Goal: Information Seeking & Learning: Learn about a topic

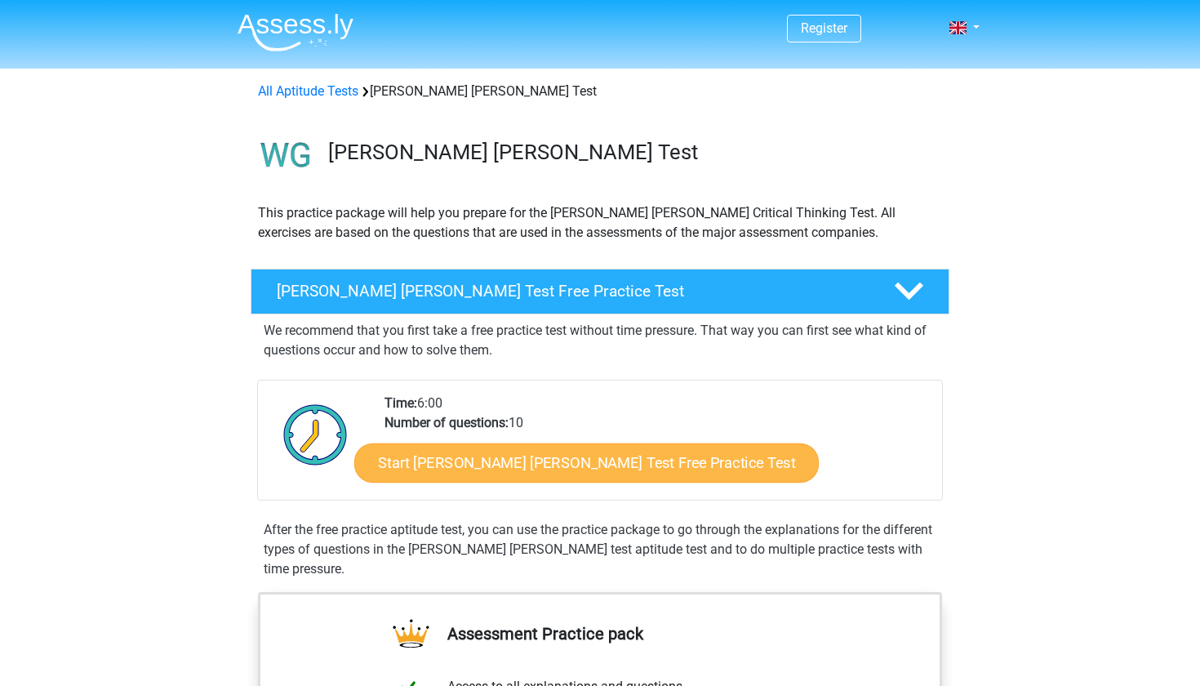
click at [605, 454] on link "Start [PERSON_NAME] [PERSON_NAME] Test Free Practice Test" at bounding box center [586, 462] width 464 height 39
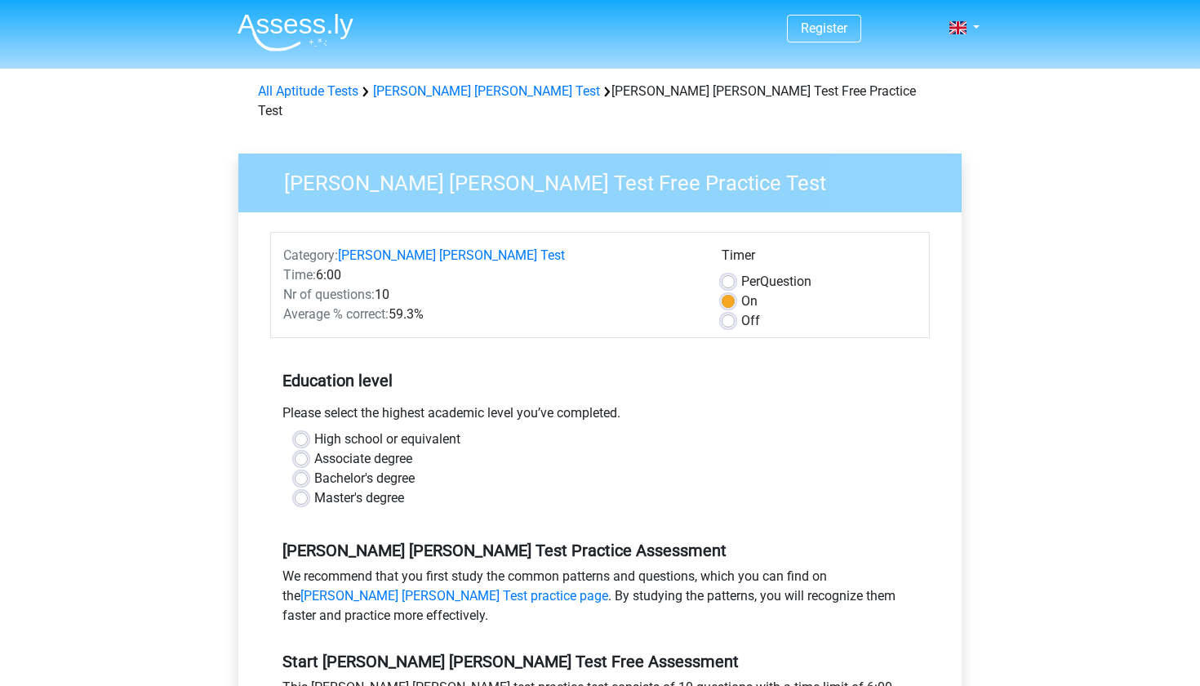
click at [303, 429] on div "High school or equivalent" at bounding box center [600, 439] width 611 height 20
click at [314, 429] on label "High school or equivalent" at bounding box center [387, 439] width 146 height 20
click at [298, 429] on input "High school or equivalent" at bounding box center [301, 437] width 13 height 16
radio input "true"
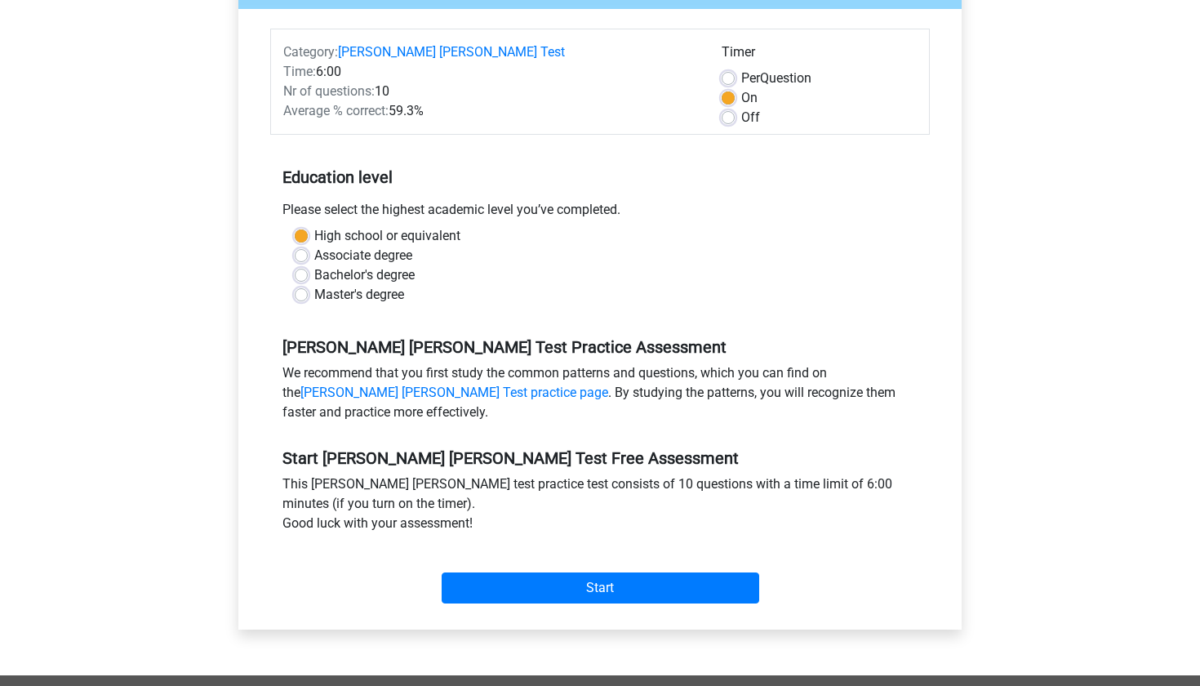
scroll to position [207, 0]
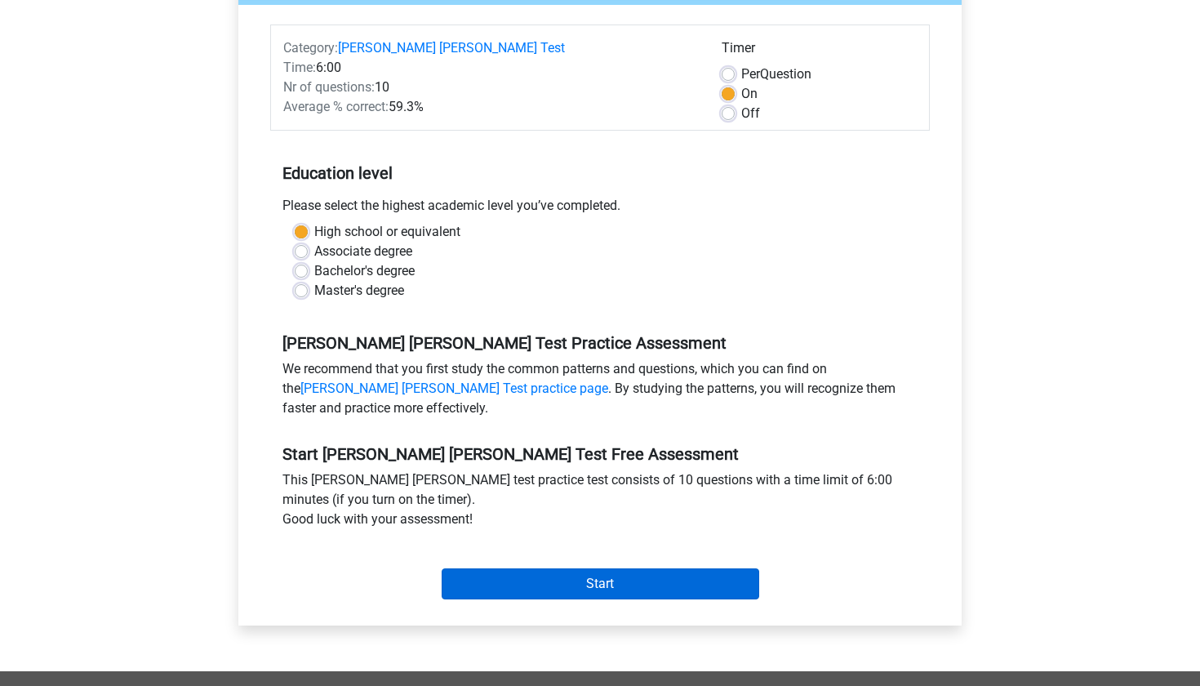
click at [584, 572] on input "Start" at bounding box center [601, 583] width 318 height 31
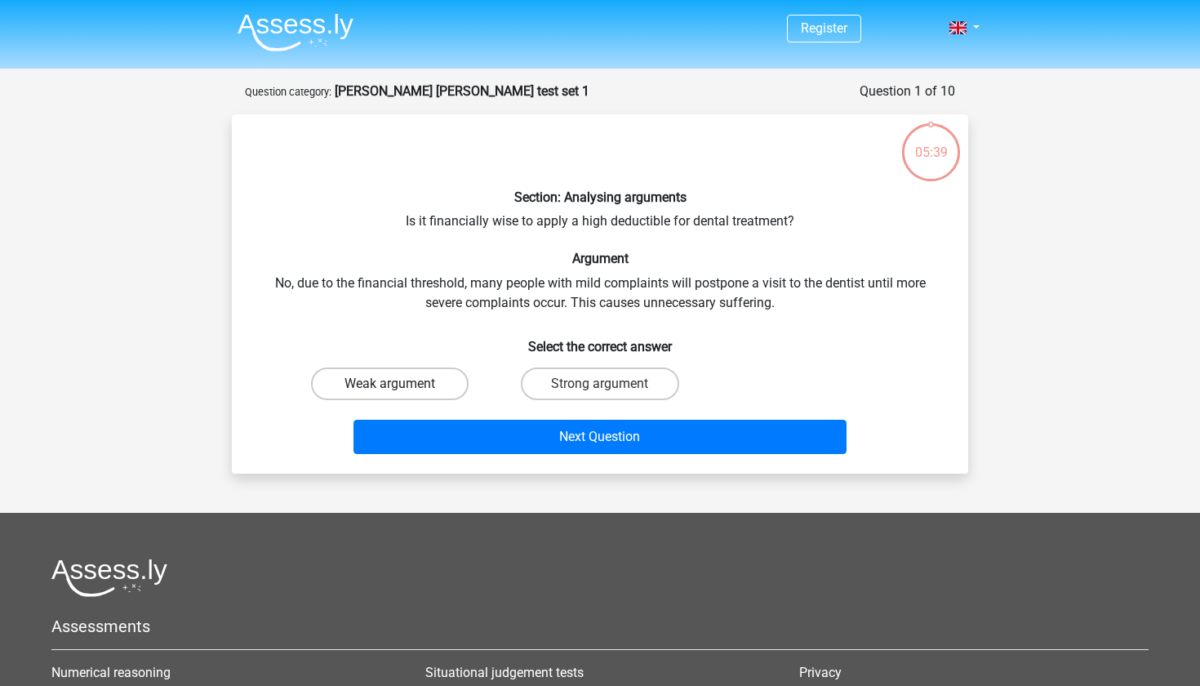
click at [464, 374] on label "Weak argument" at bounding box center [390, 383] width 158 height 33
click at [401, 384] on input "Weak argument" at bounding box center [395, 389] width 11 height 11
radio input "true"
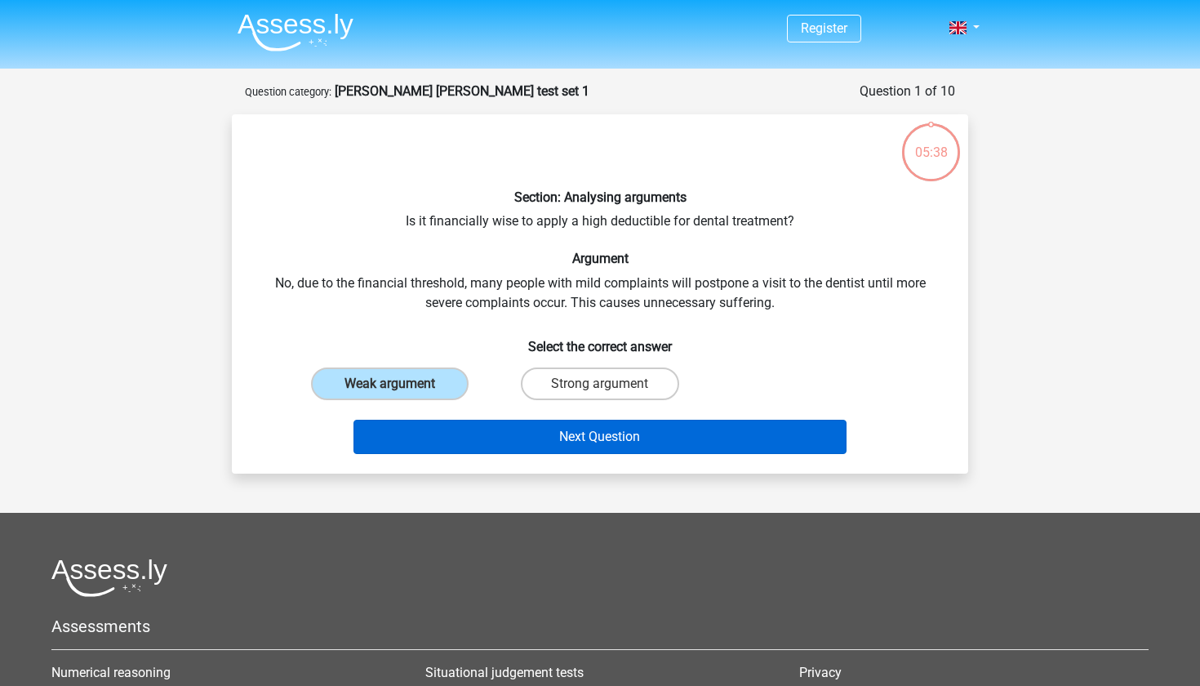
click at [521, 431] on button "Next Question" at bounding box center [600, 437] width 494 height 34
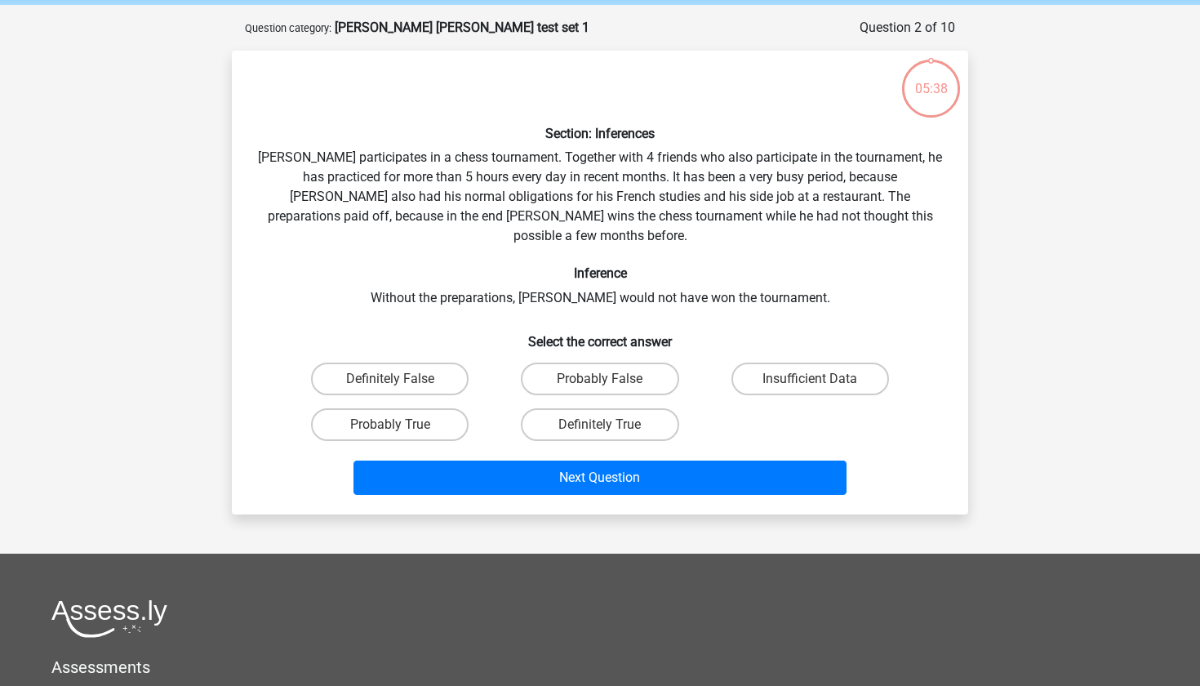
scroll to position [82, 0]
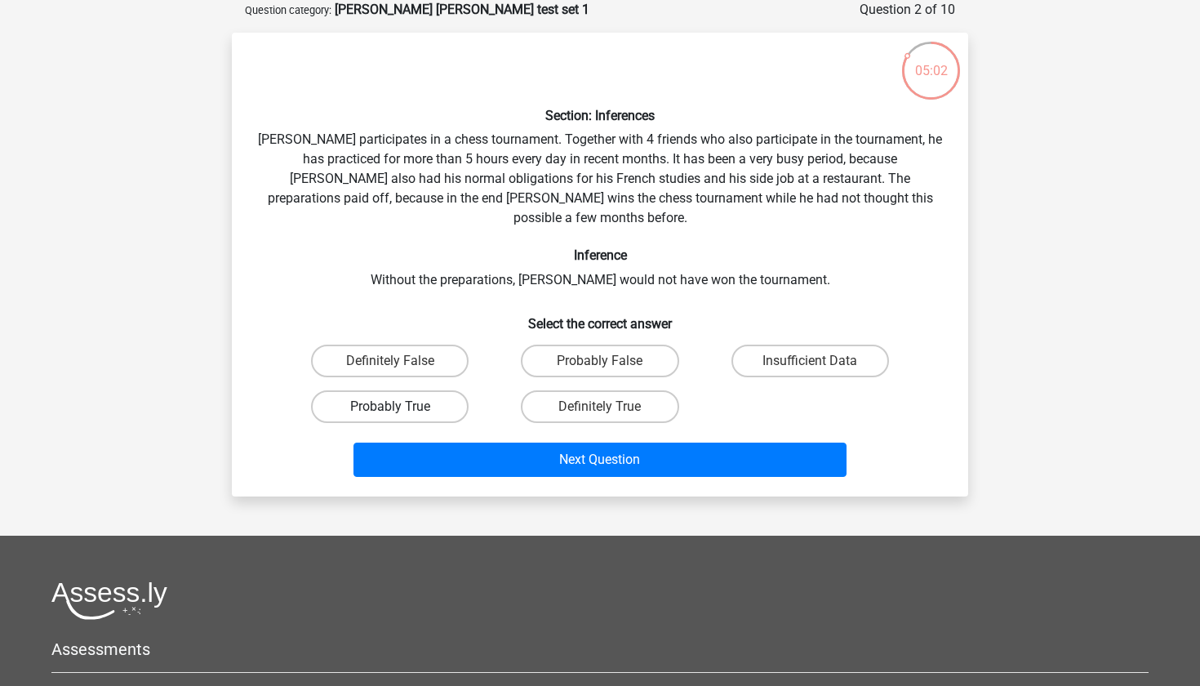
click at [406, 390] on label "Probably True" at bounding box center [390, 406] width 158 height 33
click at [401, 406] on input "Probably True" at bounding box center [395, 411] width 11 height 11
radio input "true"
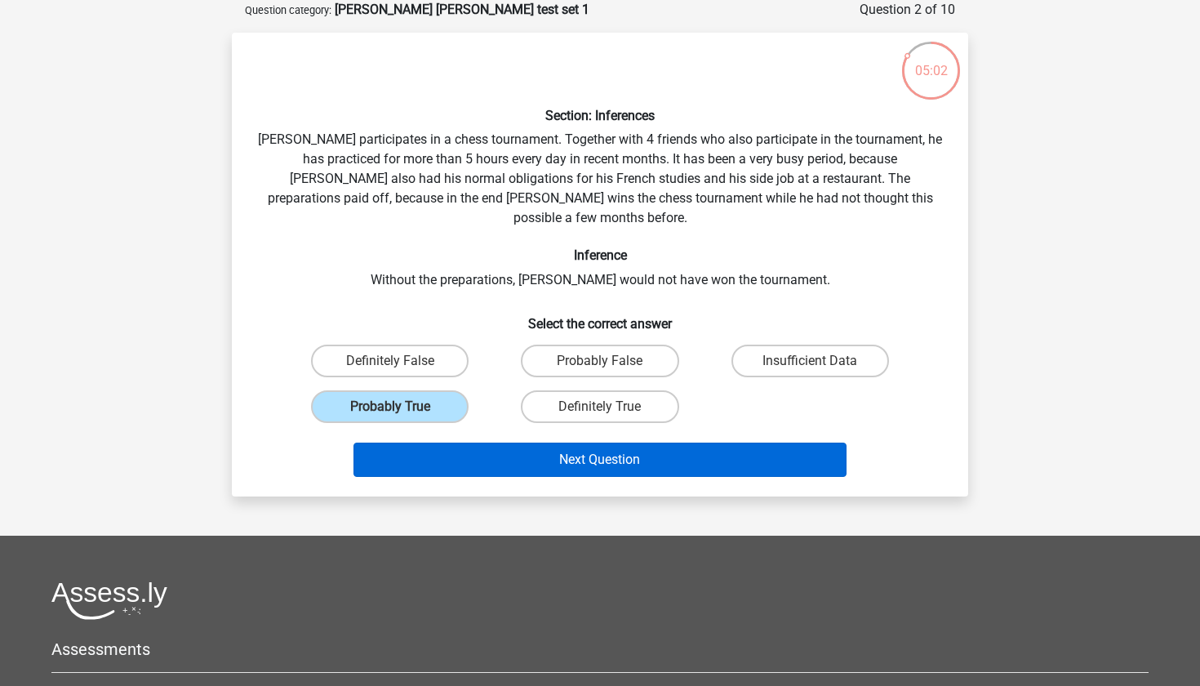
click at [466, 442] on button "Next Question" at bounding box center [600, 459] width 494 height 34
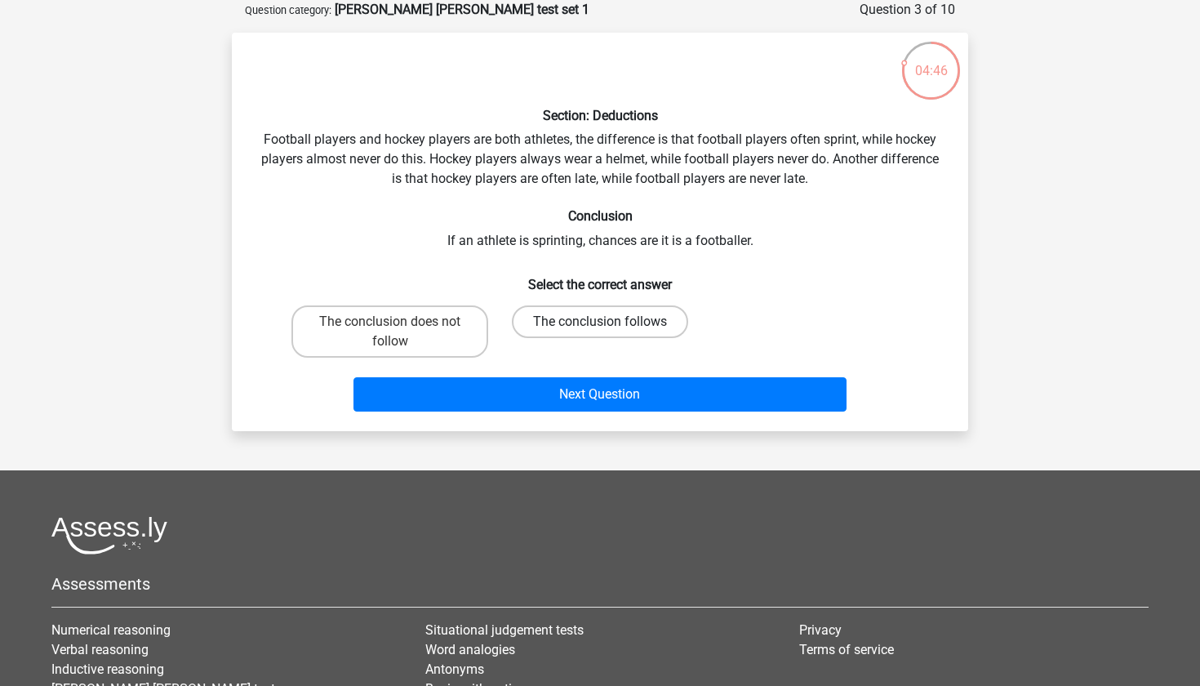
click at [610, 329] on label "The conclusion follows" at bounding box center [600, 321] width 176 height 33
click at [610, 329] on input "The conclusion follows" at bounding box center [605, 327] width 11 height 11
radio input "true"
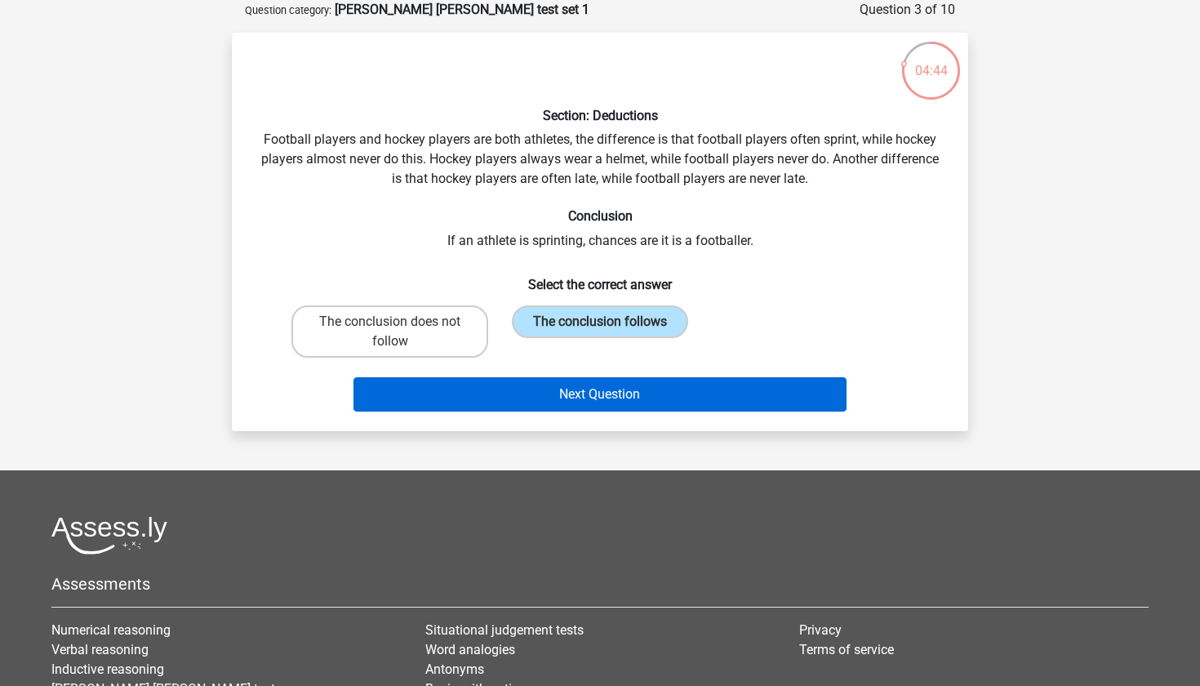
click at [615, 390] on button "Next Question" at bounding box center [600, 394] width 494 height 34
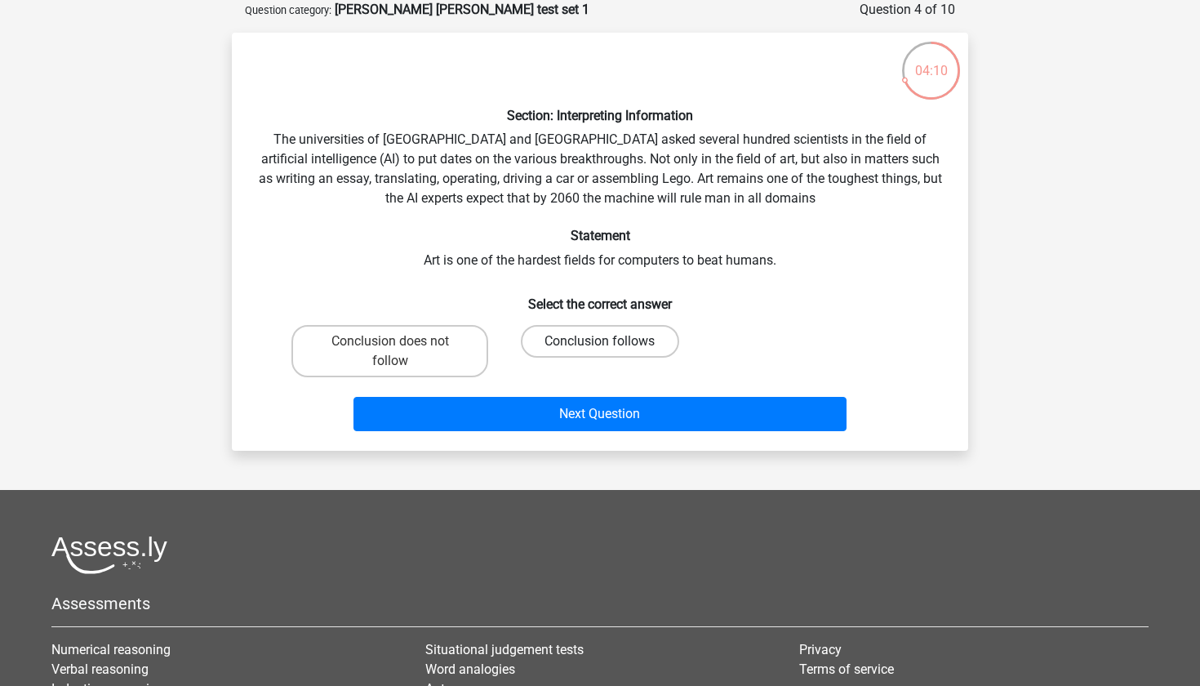
click at [579, 340] on label "Conclusion follows" at bounding box center [600, 341] width 158 height 33
click at [600, 341] on input "Conclusion follows" at bounding box center [605, 346] width 11 height 11
radio input "true"
click at [621, 433] on div "Next Question" at bounding box center [600, 417] width 630 height 41
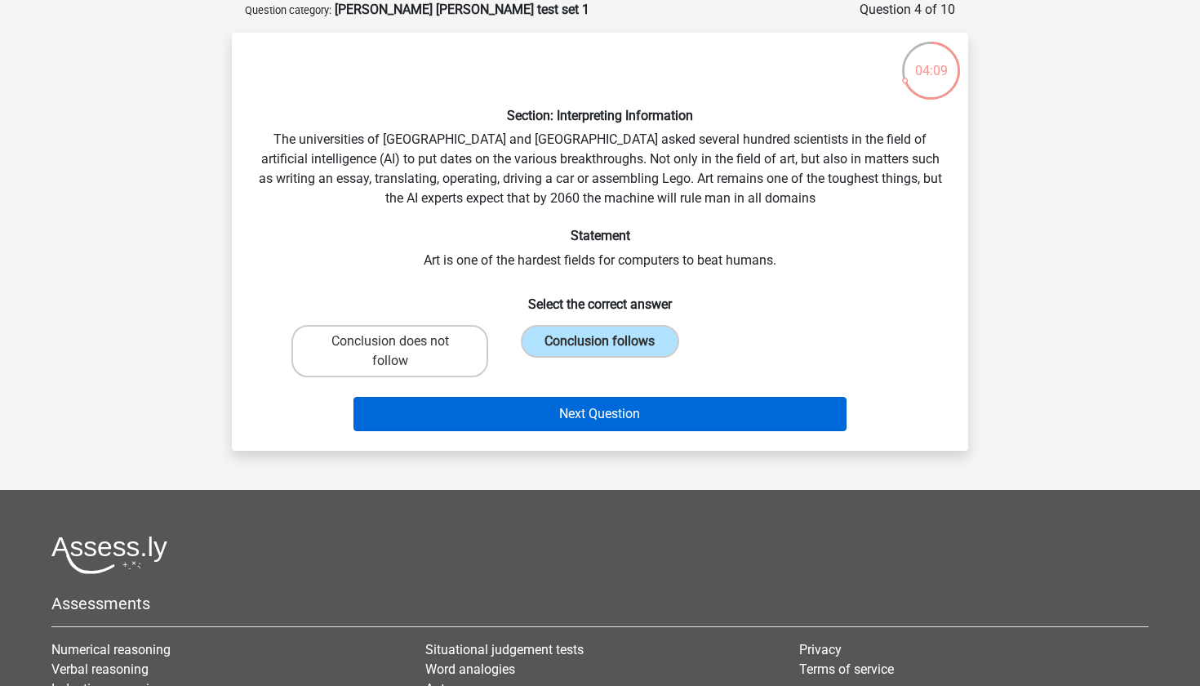
click at [622, 414] on button "Next Question" at bounding box center [600, 414] width 494 height 34
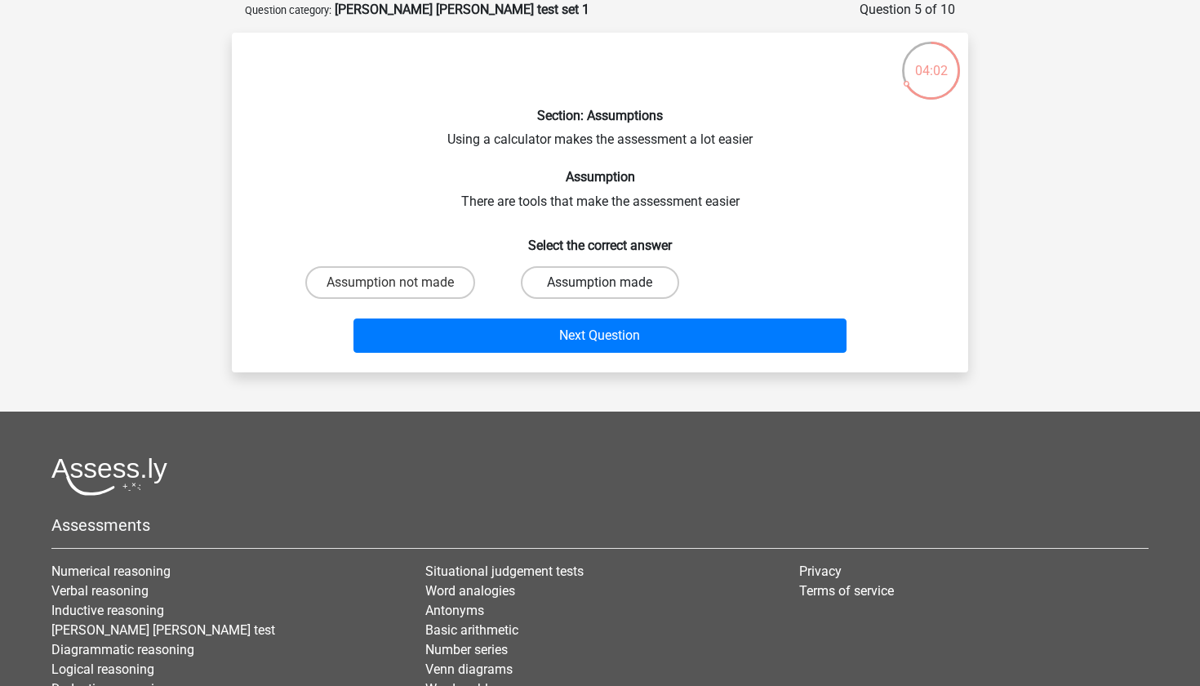
click at [642, 282] on label "Assumption made" at bounding box center [600, 282] width 158 height 33
click at [611, 282] on input "Assumption made" at bounding box center [605, 287] width 11 height 11
radio input "true"
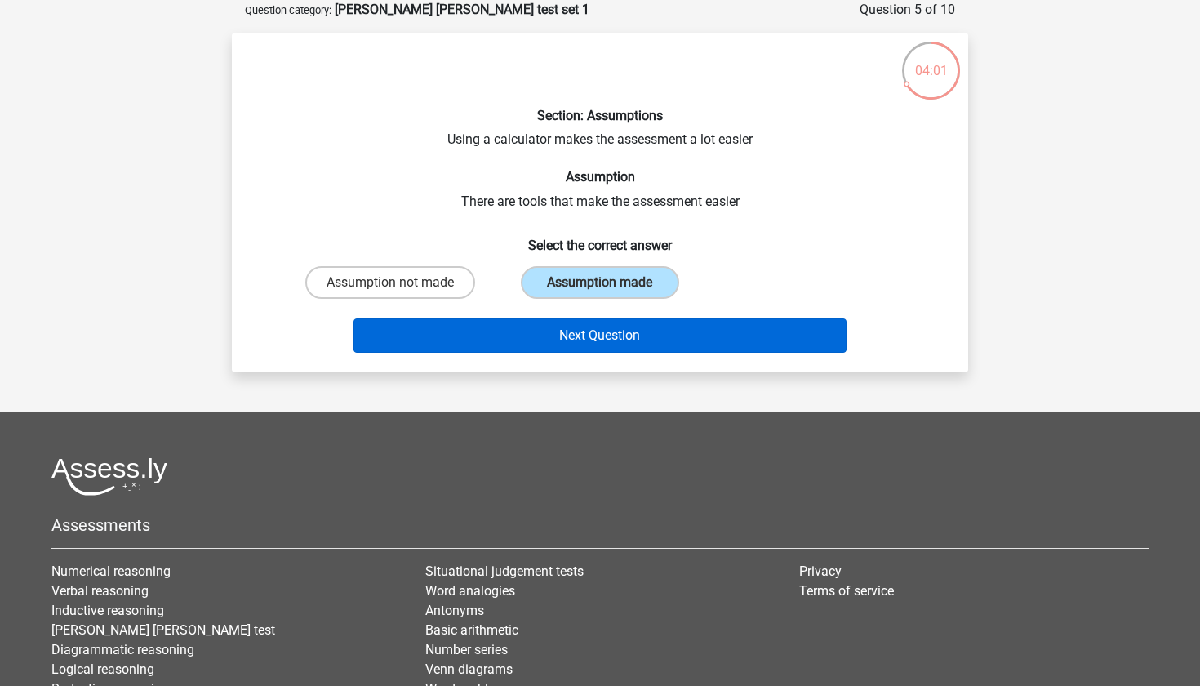
click at [659, 322] on button "Next Question" at bounding box center [600, 335] width 494 height 34
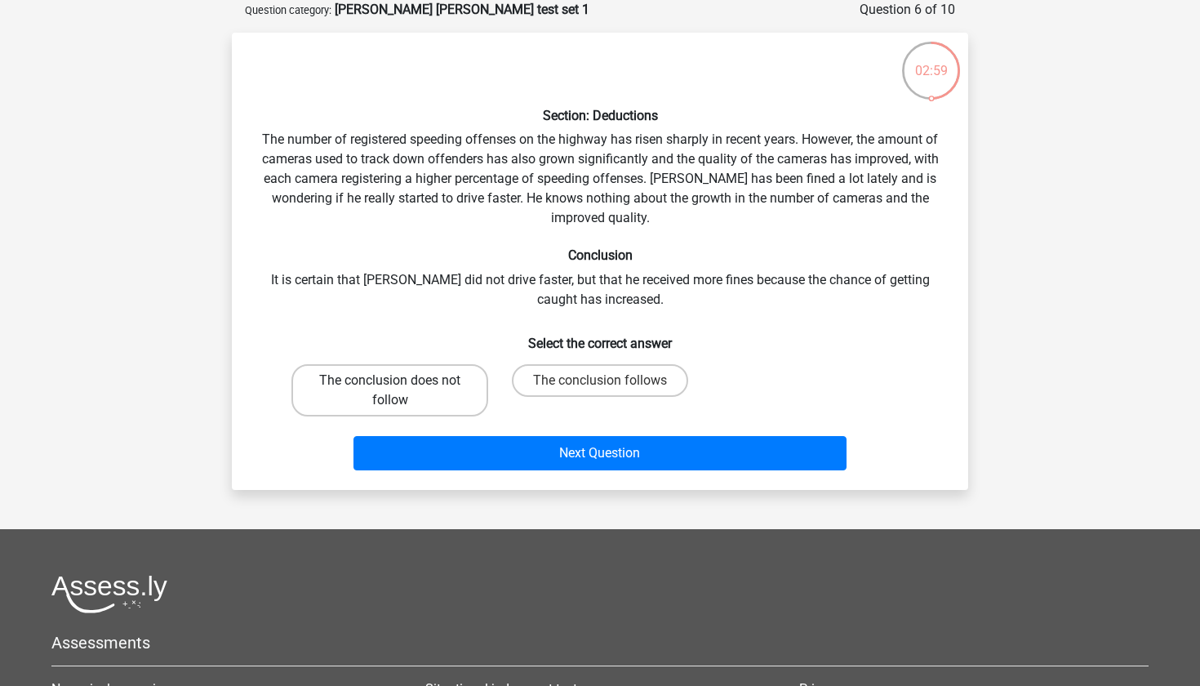
click at [345, 395] on label "The conclusion does not follow" at bounding box center [389, 390] width 197 height 52
click at [390, 391] on input "The conclusion does not follow" at bounding box center [395, 385] width 11 height 11
radio input "true"
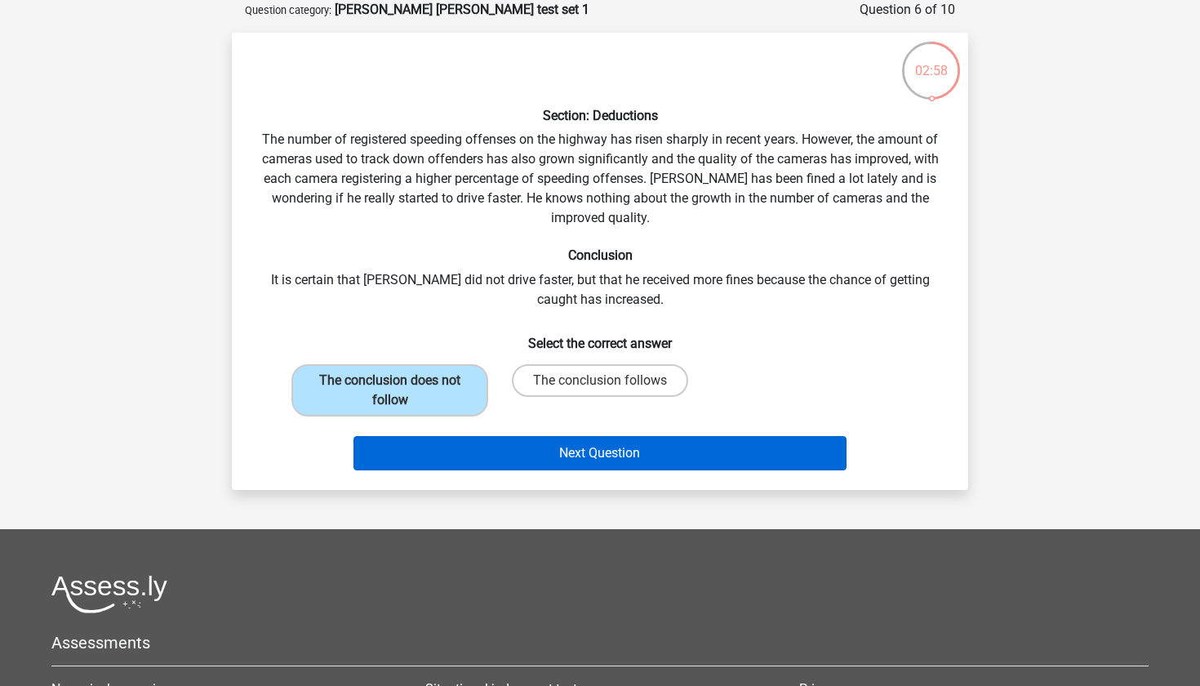
click at [473, 446] on button "Next Question" at bounding box center [600, 453] width 494 height 34
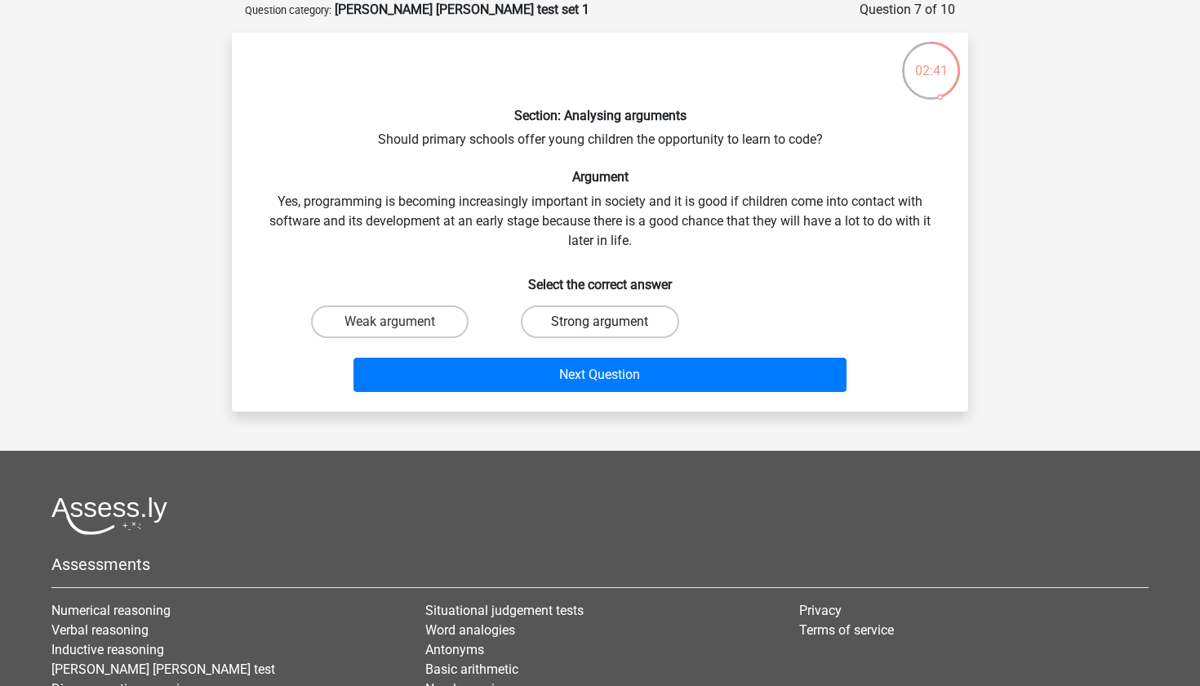
click at [597, 314] on label "Strong argument" at bounding box center [600, 321] width 158 height 33
click at [600, 322] on input "Strong argument" at bounding box center [605, 327] width 11 height 11
radio input "true"
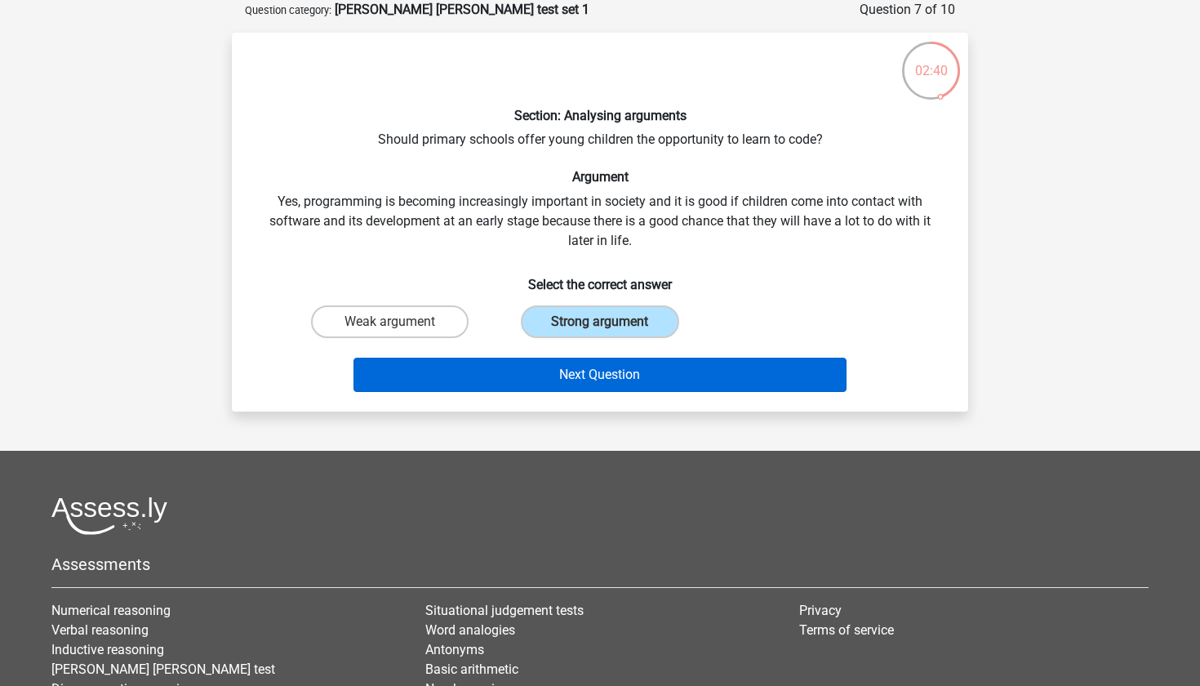
click at [592, 368] on button "Next Question" at bounding box center [600, 375] width 494 height 34
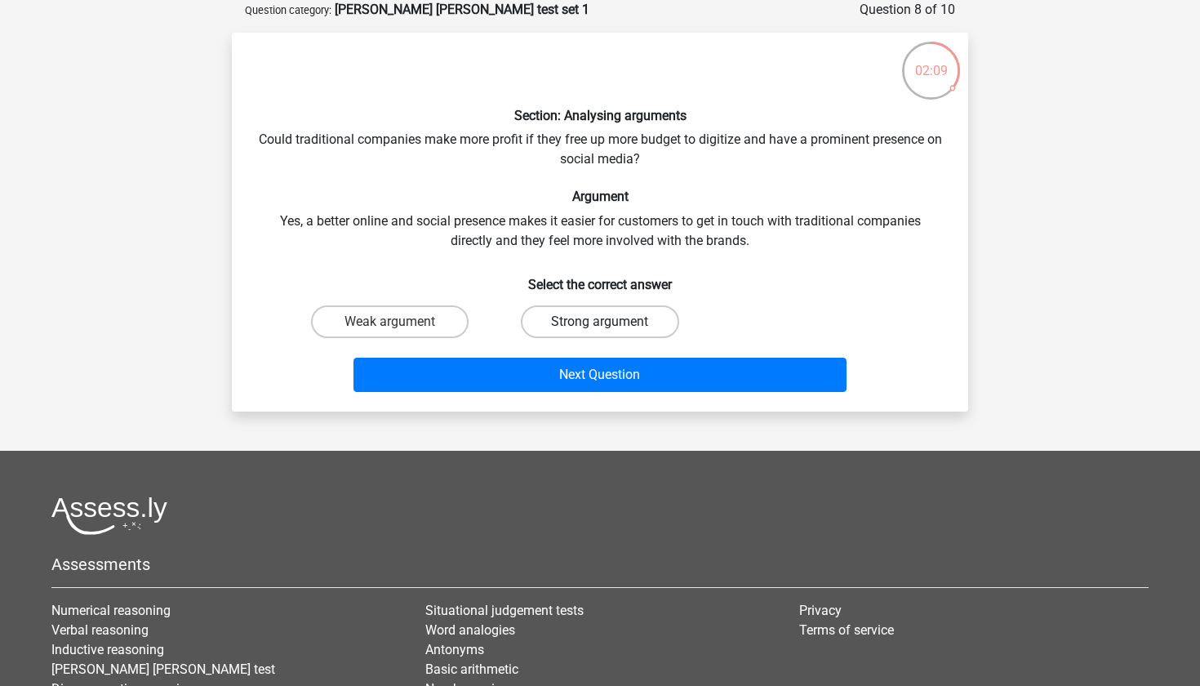
click at [553, 322] on label "Strong argument" at bounding box center [600, 321] width 158 height 33
click at [600, 322] on input "Strong argument" at bounding box center [605, 327] width 11 height 11
radio input "true"
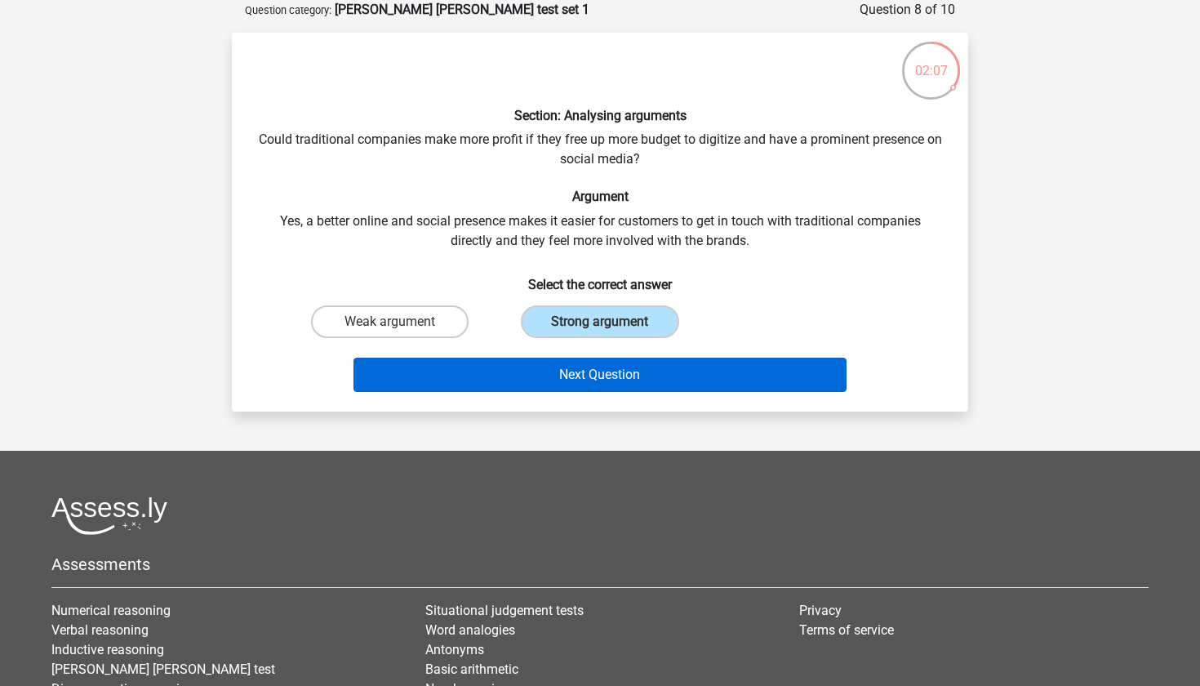
click at [531, 371] on button "Next Question" at bounding box center [600, 375] width 494 height 34
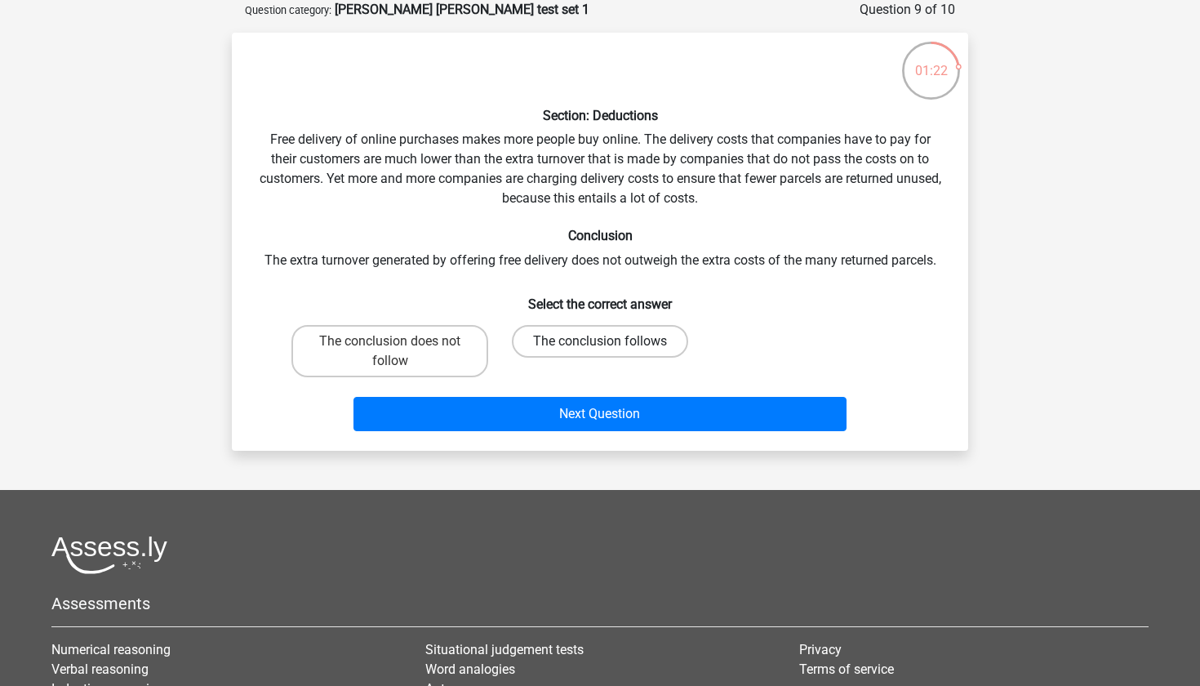
click at [574, 349] on label "The conclusion follows" at bounding box center [600, 341] width 176 height 33
click at [600, 349] on input "The conclusion follows" at bounding box center [605, 346] width 11 height 11
radio input "true"
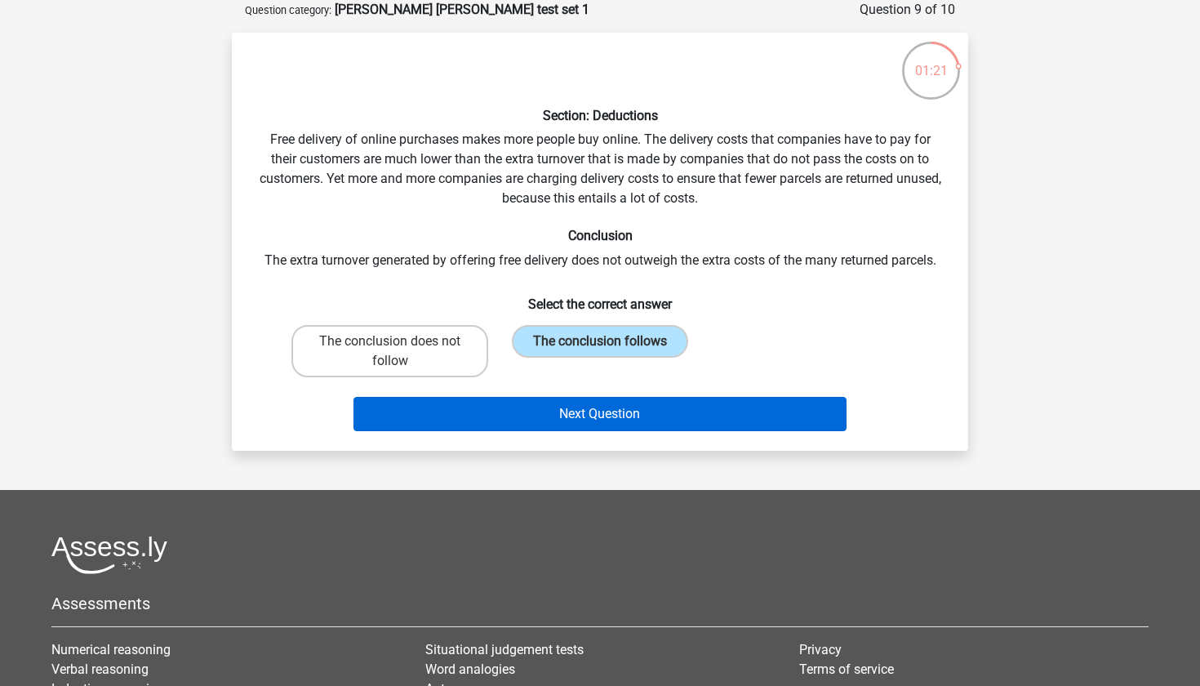
click at [566, 404] on button "Next Question" at bounding box center [600, 414] width 494 height 34
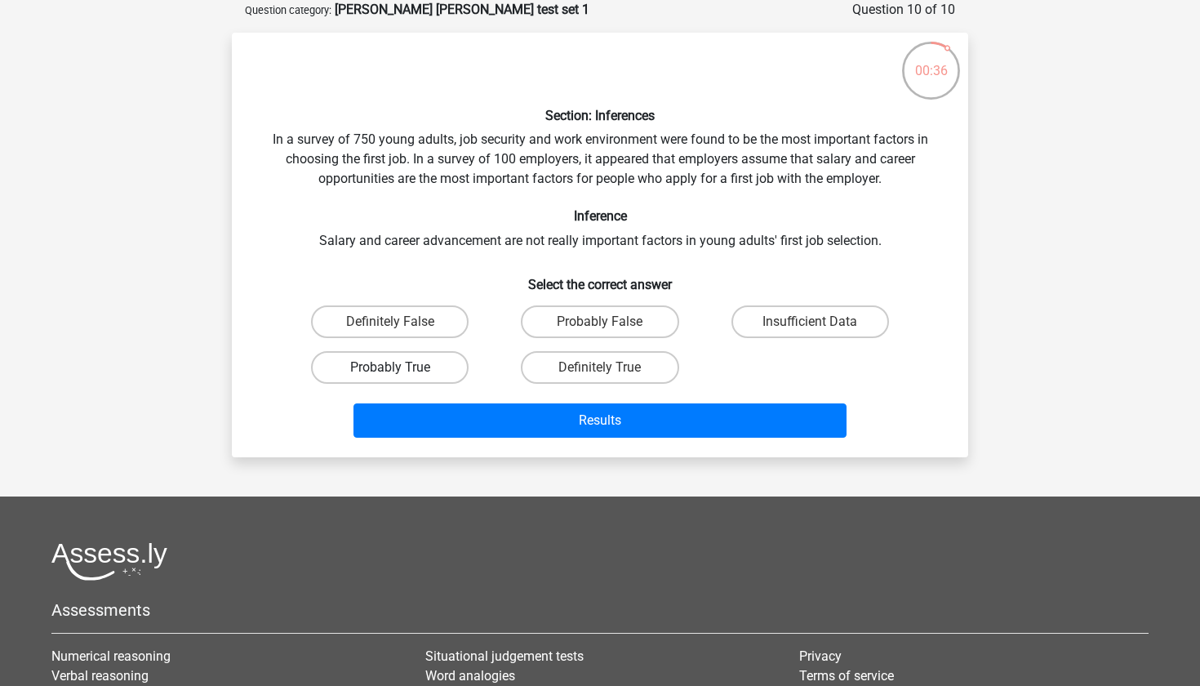
click at [433, 361] on label "Probably True" at bounding box center [390, 367] width 158 height 33
click at [401, 367] on input "Probably True" at bounding box center [395, 372] width 11 height 11
radio input "true"
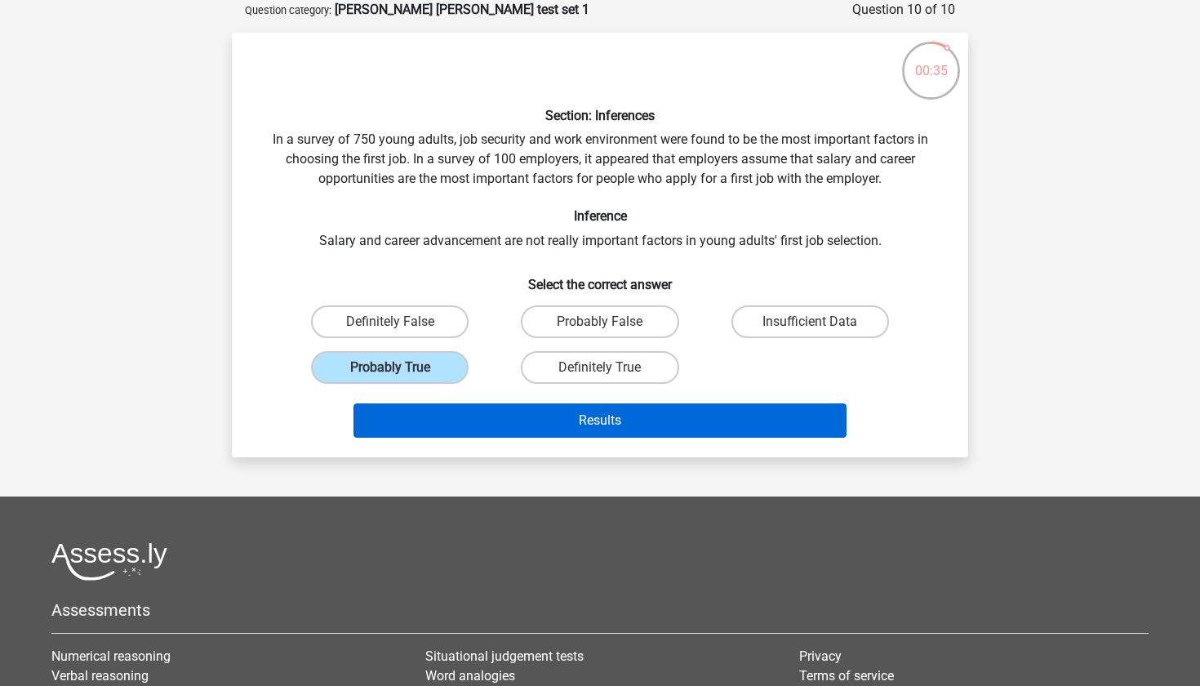
click at [475, 419] on button "Results" at bounding box center [600, 420] width 494 height 34
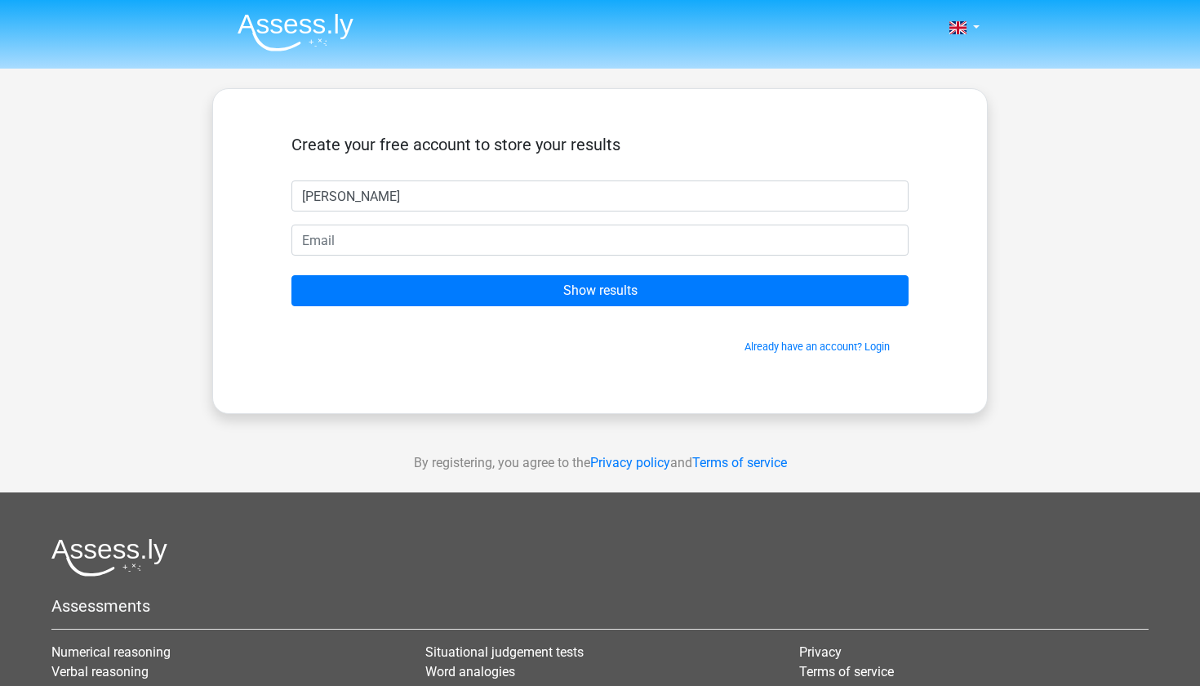
type input "ryan"
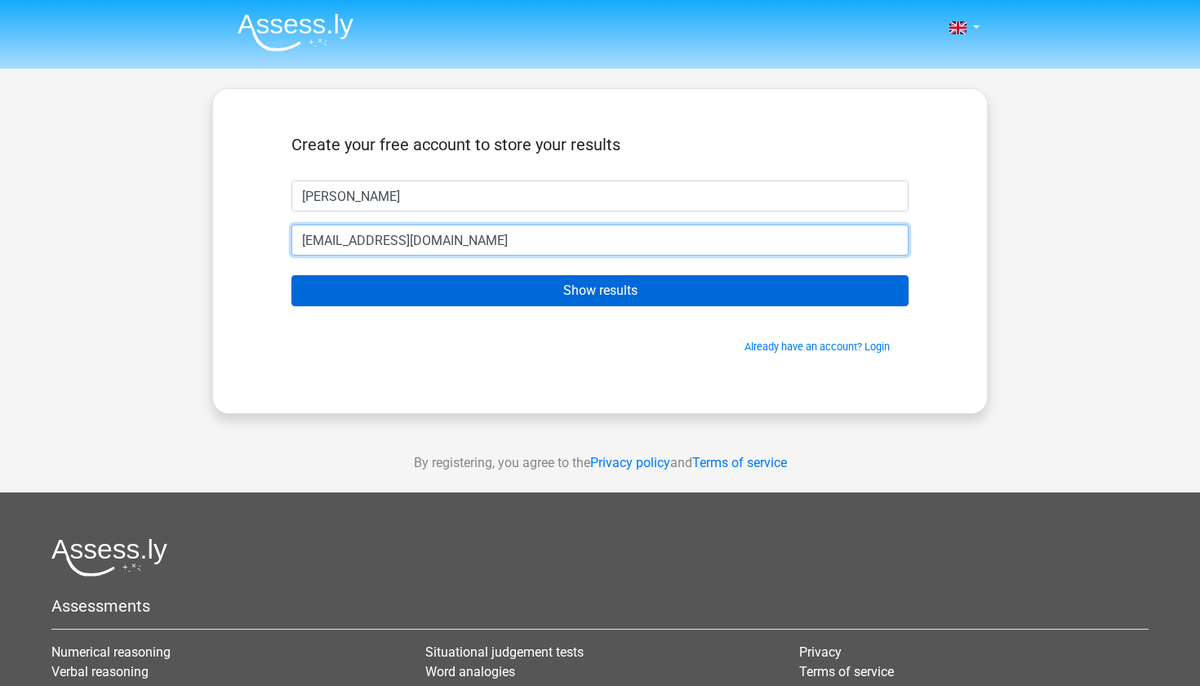
type input "rkeenan1409@gmail.com"
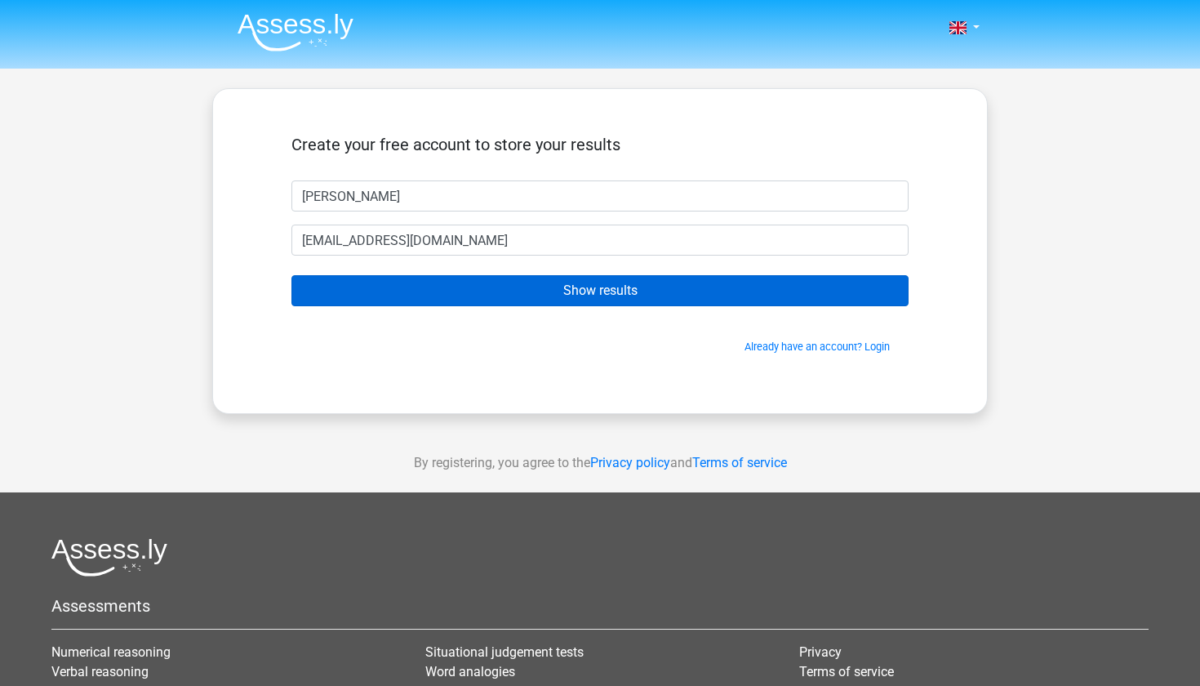
click at [535, 291] on input "Show results" at bounding box center [599, 290] width 617 height 31
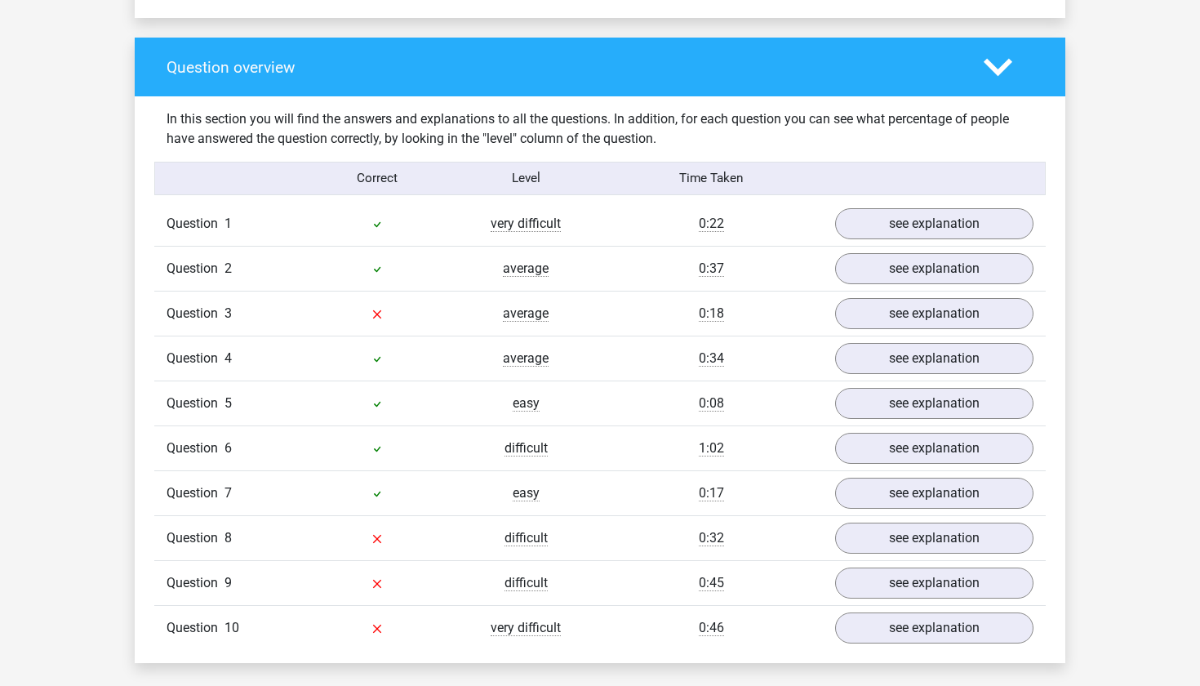
scroll to position [1188, 0]
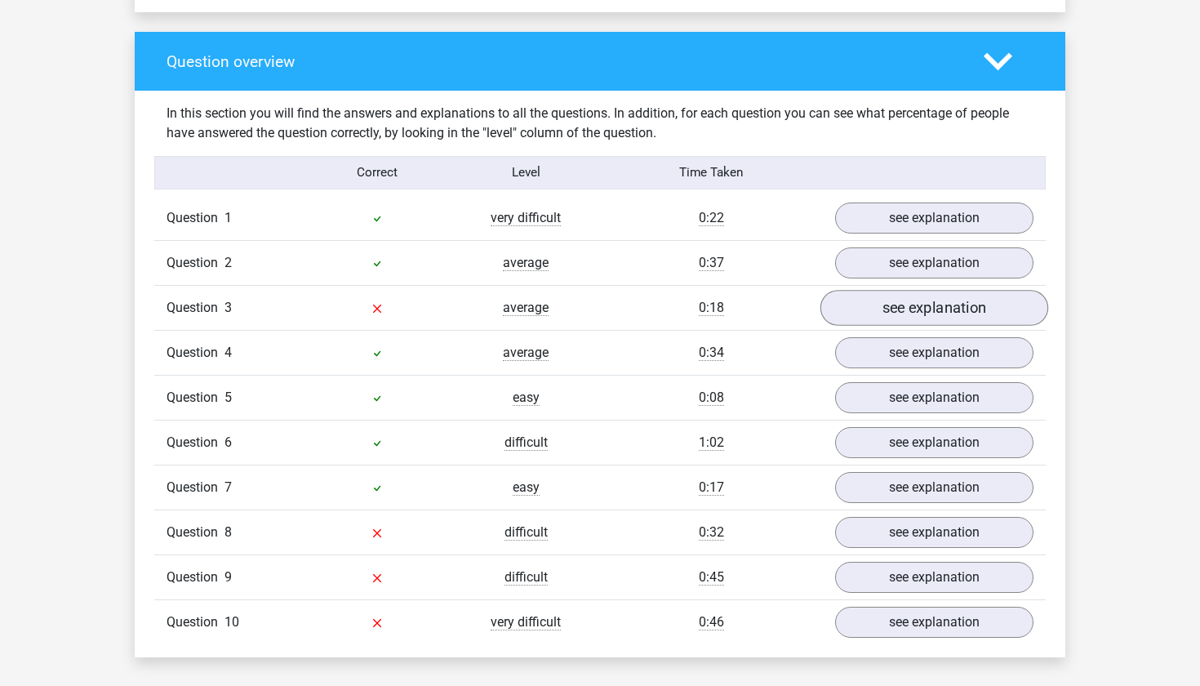
click at [927, 300] on link "see explanation" at bounding box center [934, 308] width 228 height 36
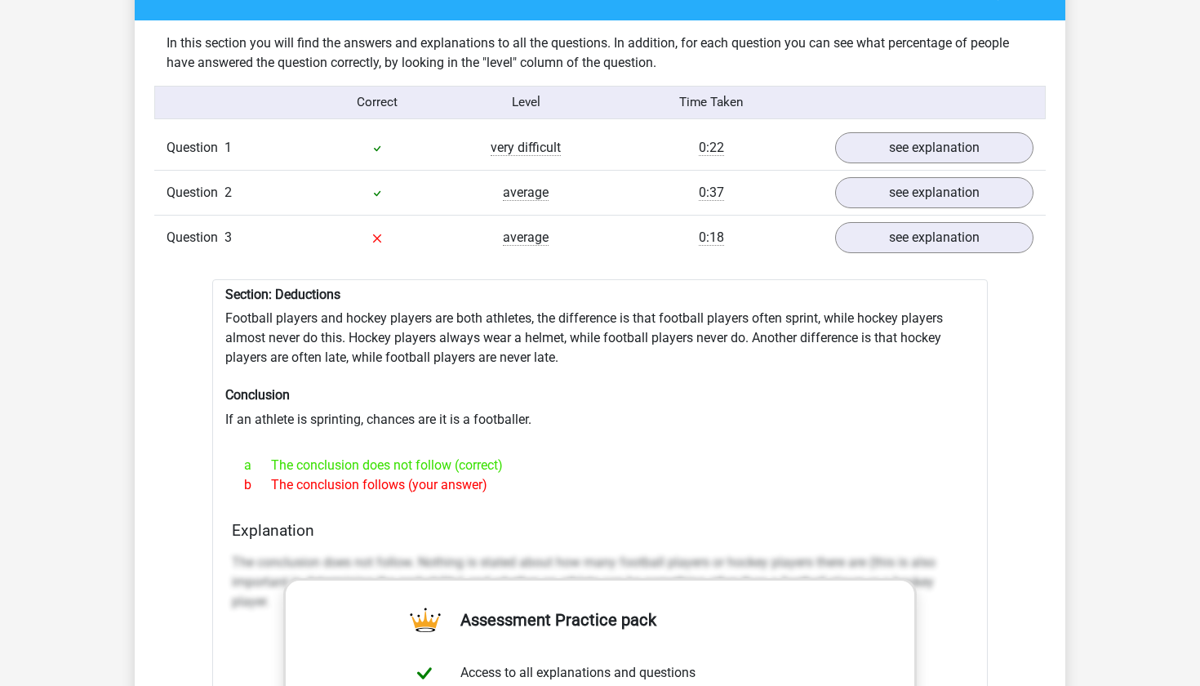
scroll to position [1263, 0]
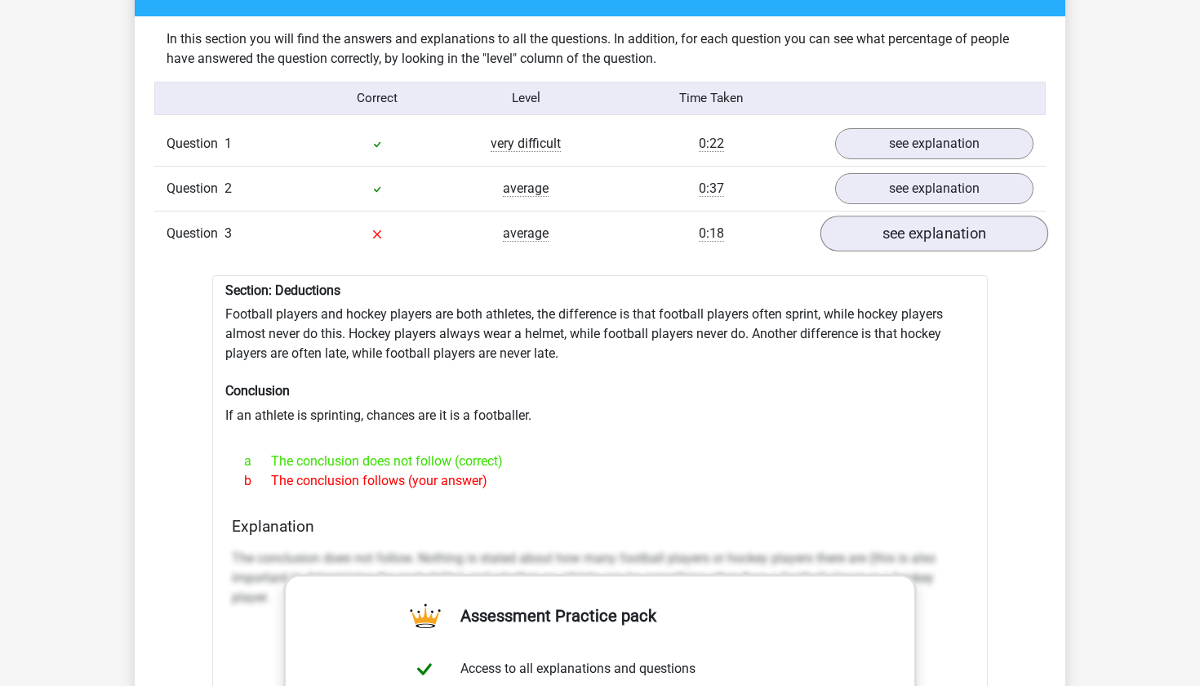
click at [943, 223] on link "see explanation" at bounding box center [934, 233] width 228 height 36
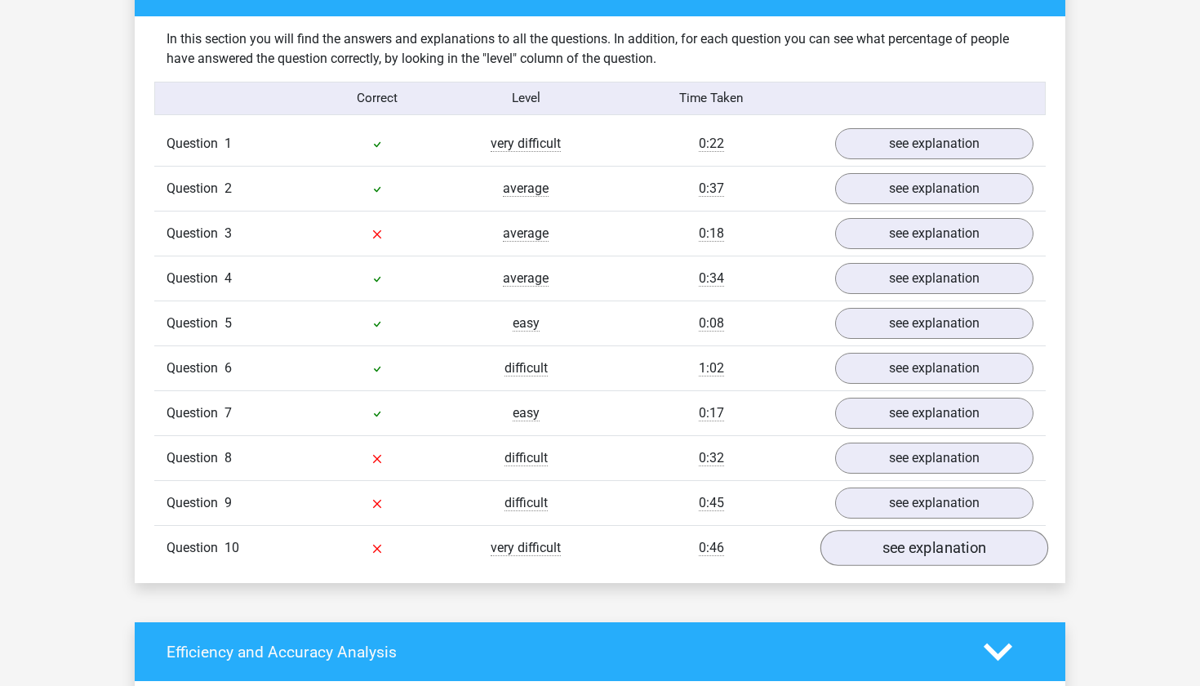
click at [876, 538] on link "see explanation" at bounding box center [934, 548] width 228 height 36
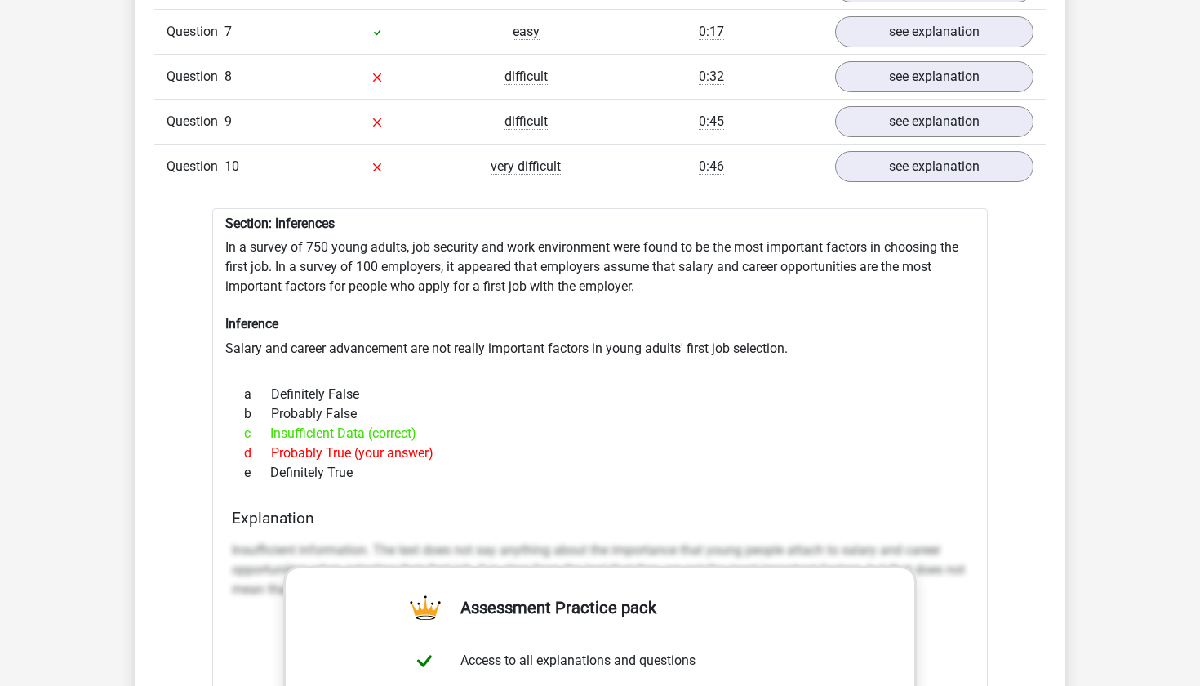
scroll to position [1650, 0]
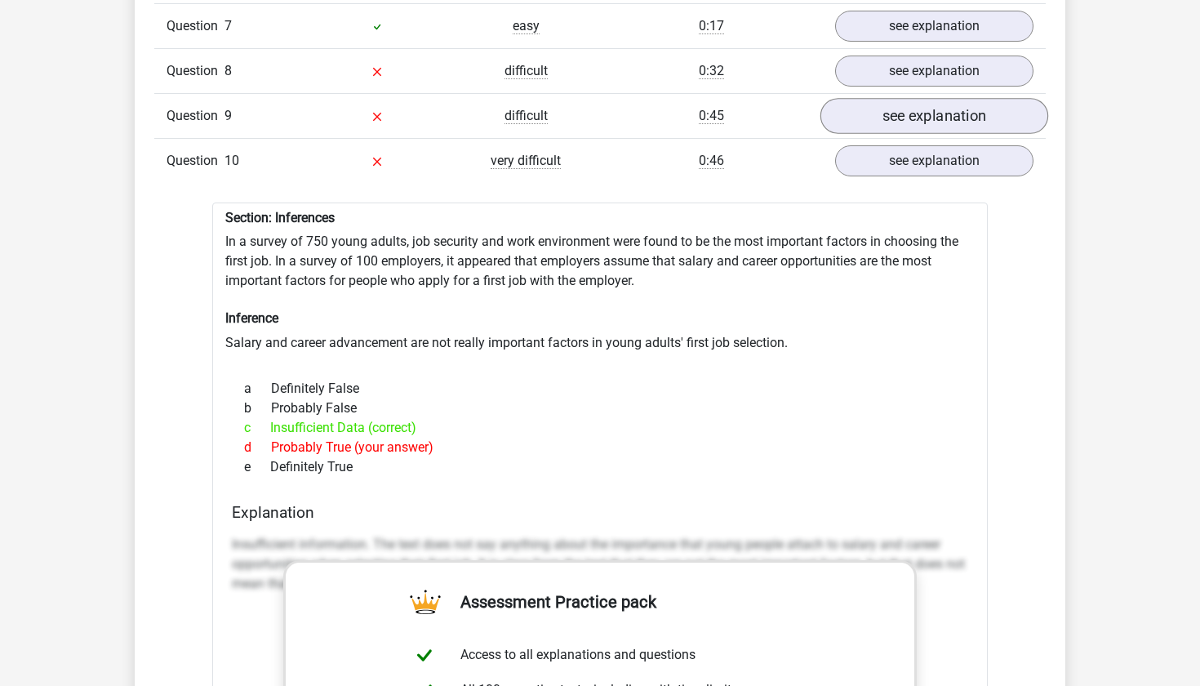
click at [922, 113] on link "see explanation" at bounding box center [934, 116] width 228 height 36
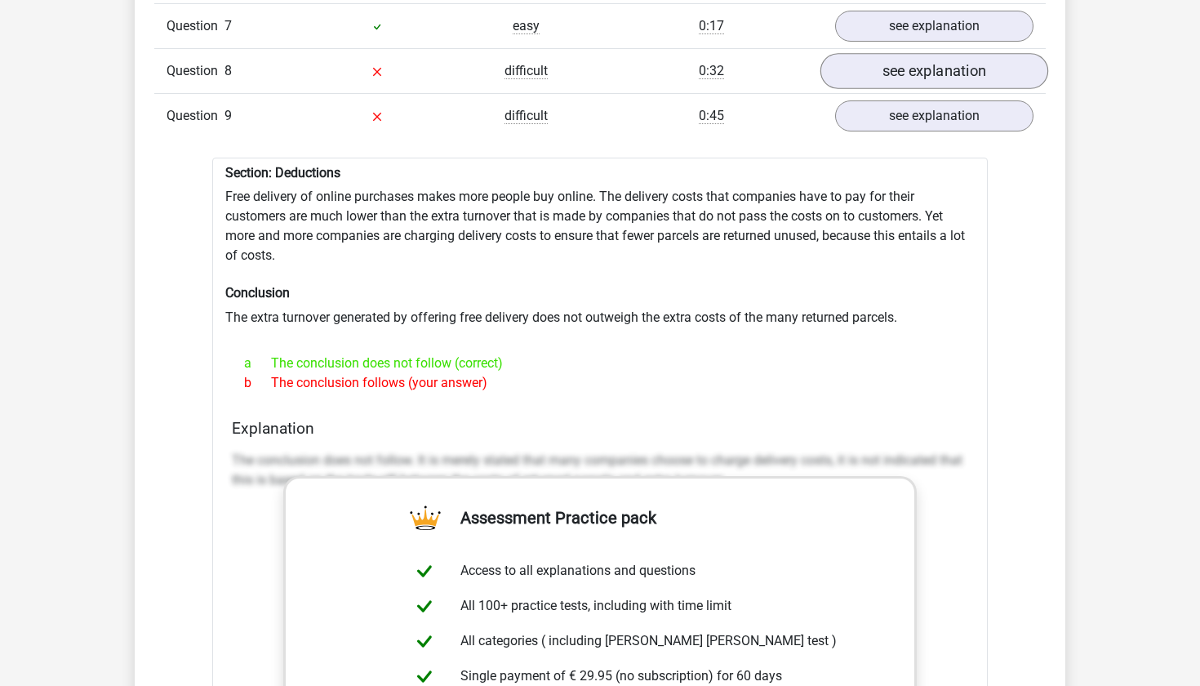
click at [915, 67] on link "see explanation" at bounding box center [934, 71] width 228 height 36
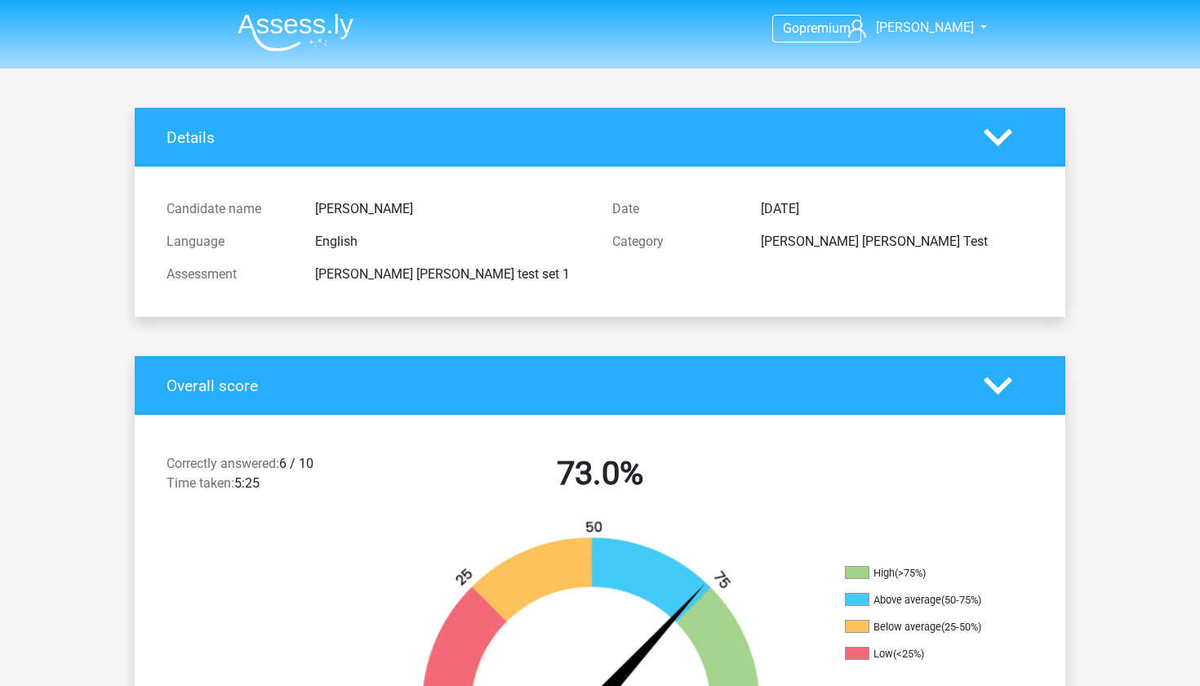
scroll to position [0, 0]
